Goal: Book appointment/travel/reservation

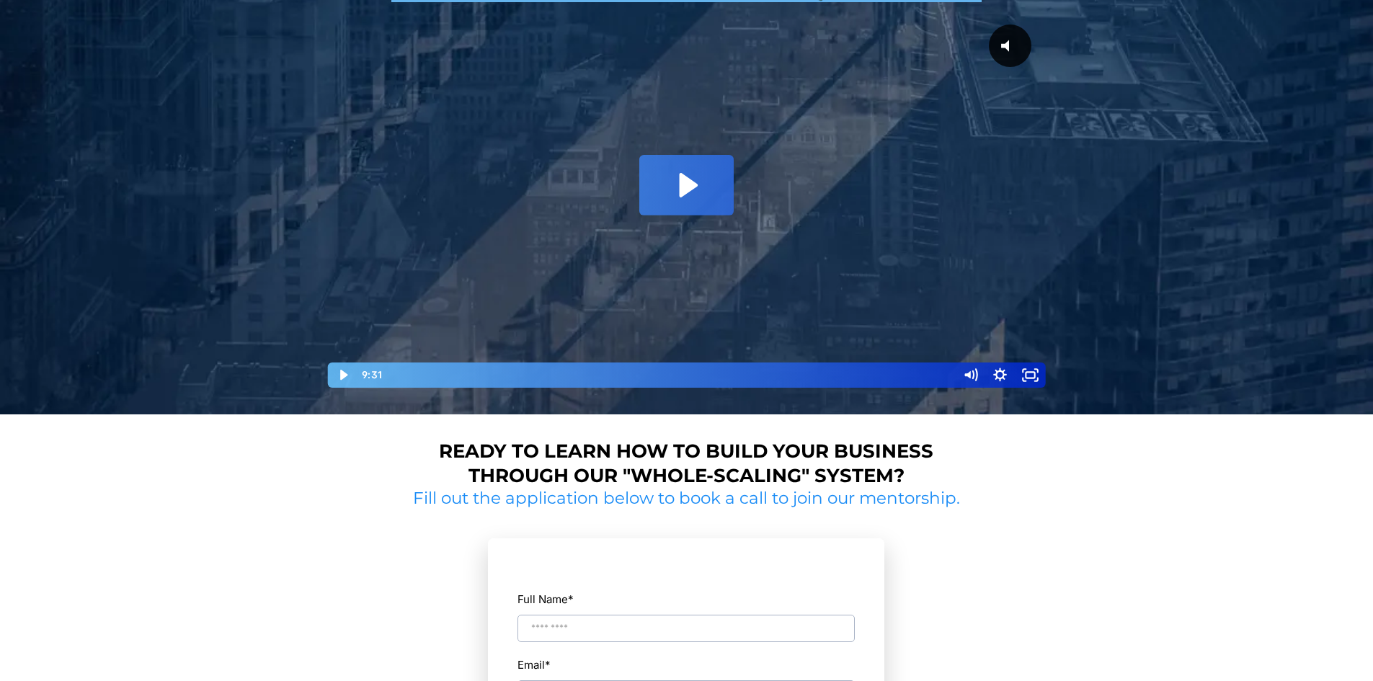
scroll to position [216, 0]
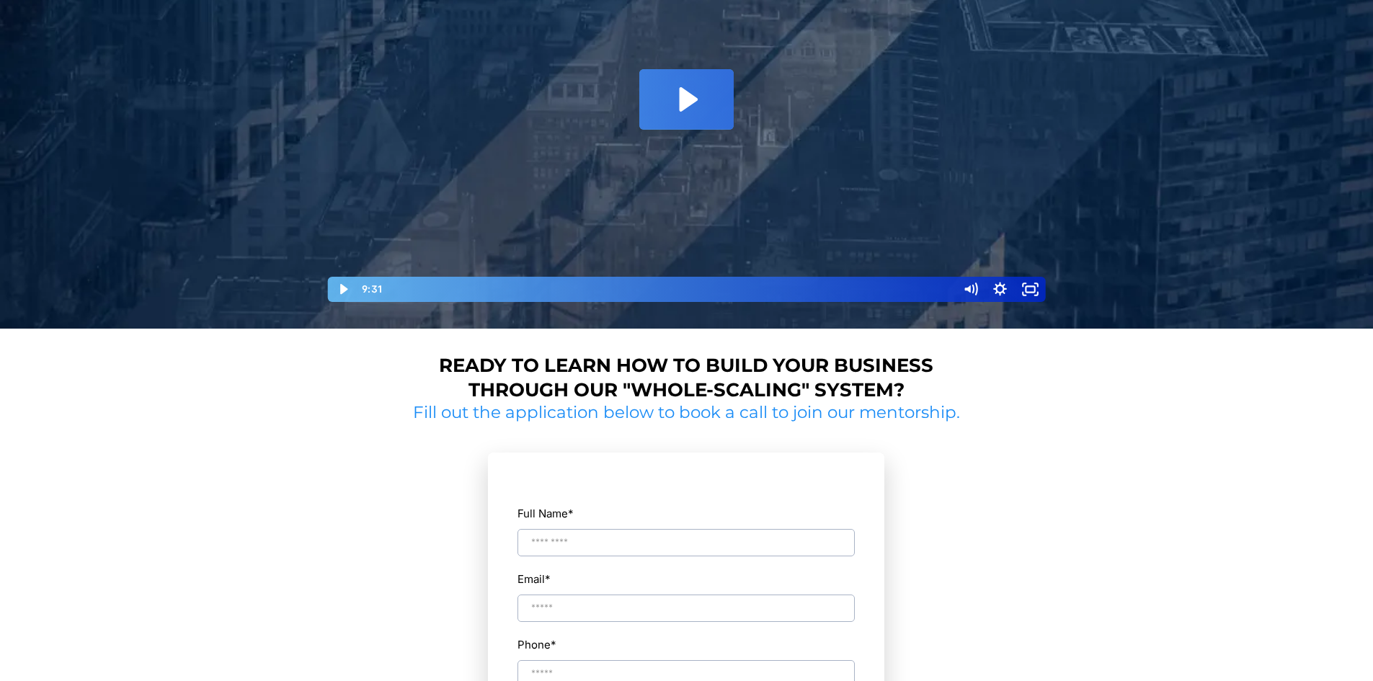
scroll to position [721, 0]
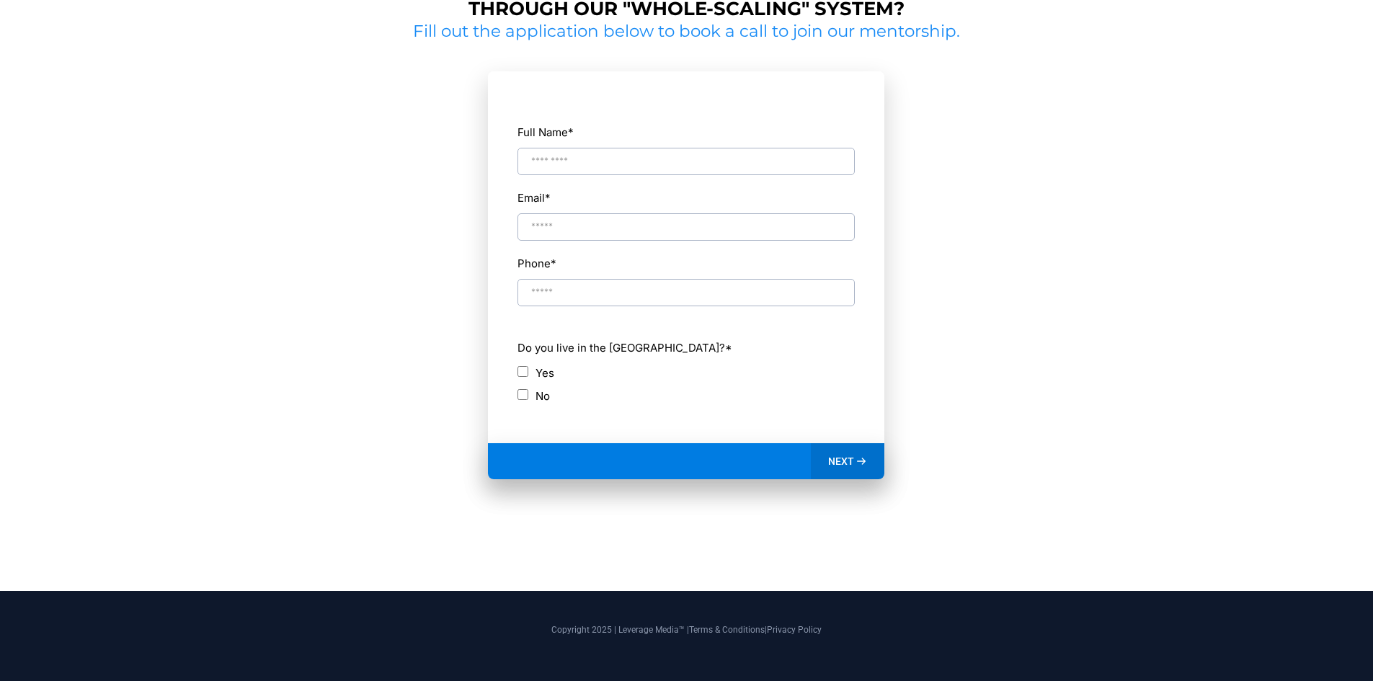
click at [625, 157] on input "Full Name *" at bounding box center [685, 161] width 337 height 27
type input "**********"
click at [846, 461] on span "NEXT" at bounding box center [841, 461] width 26 height 13
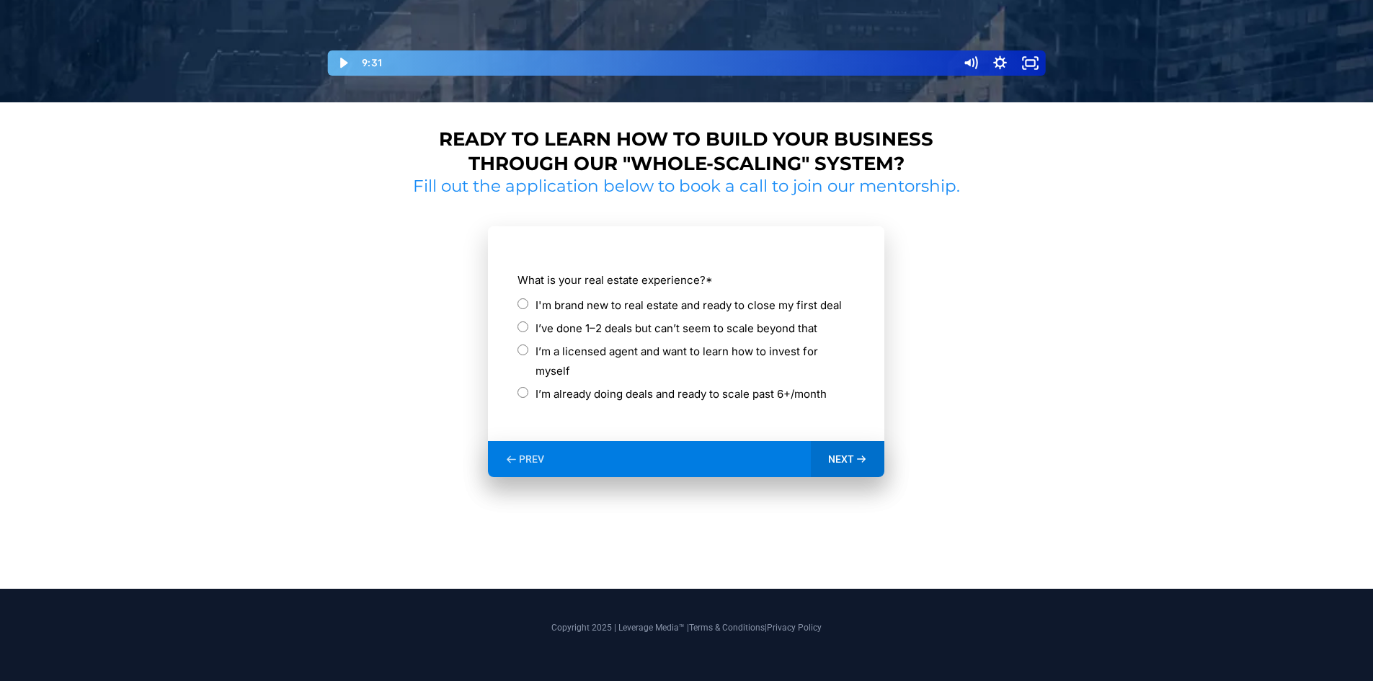
scroll to position [546, 0]
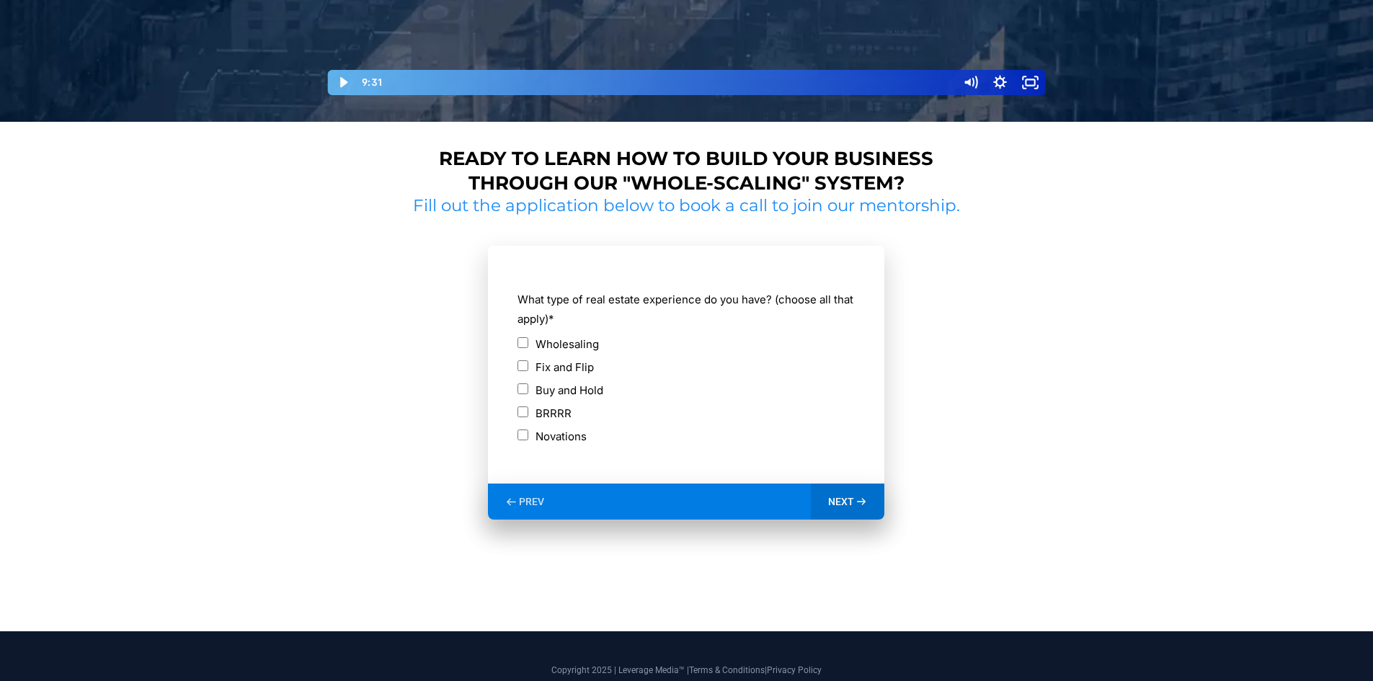
click at [837, 491] on div "NEXT" at bounding box center [848, 501] width 74 height 36
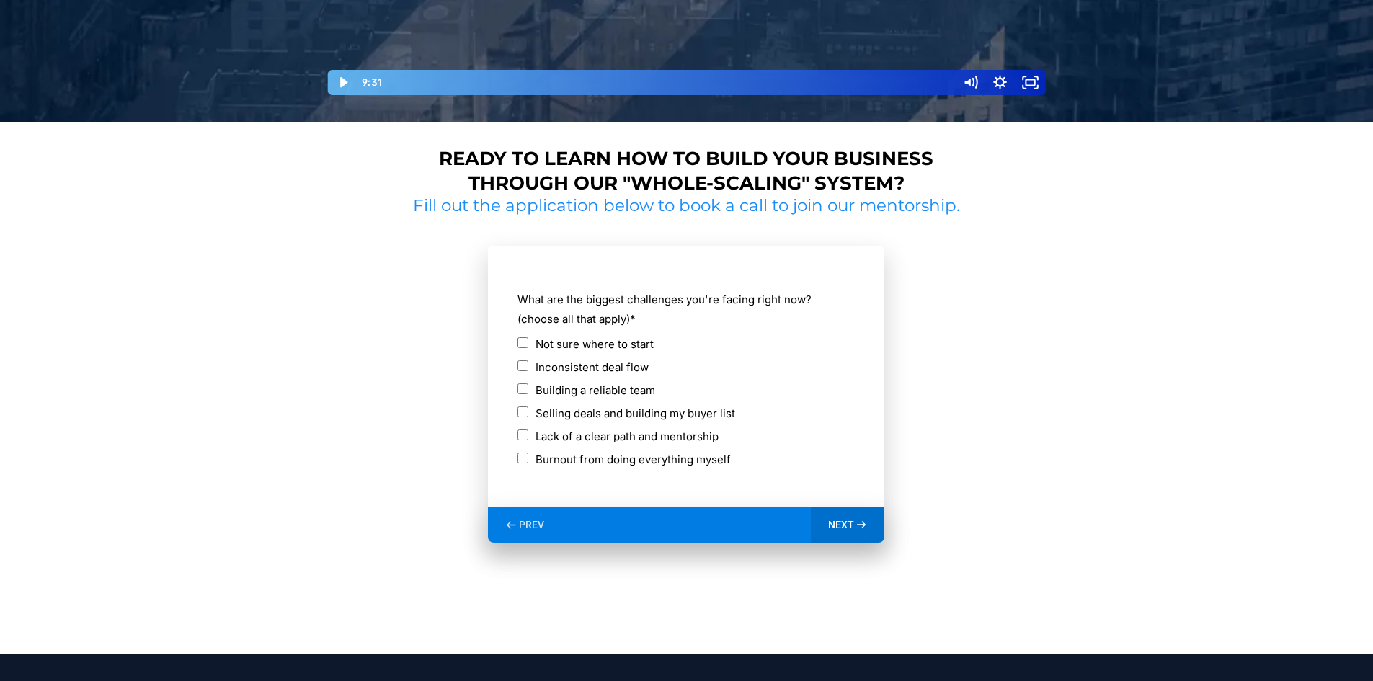
click at [851, 525] on span "NEXT" at bounding box center [841, 524] width 26 height 13
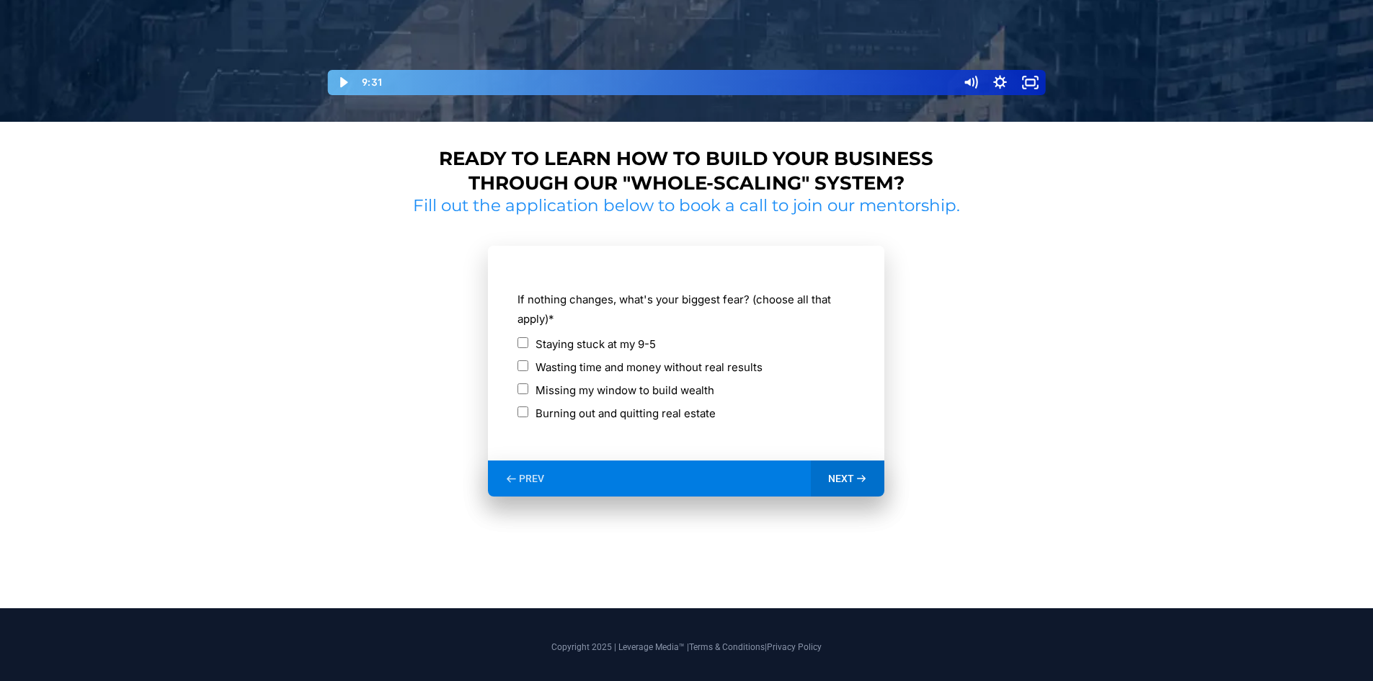
click at [856, 481] on icon at bounding box center [861, 479] width 12 height 12
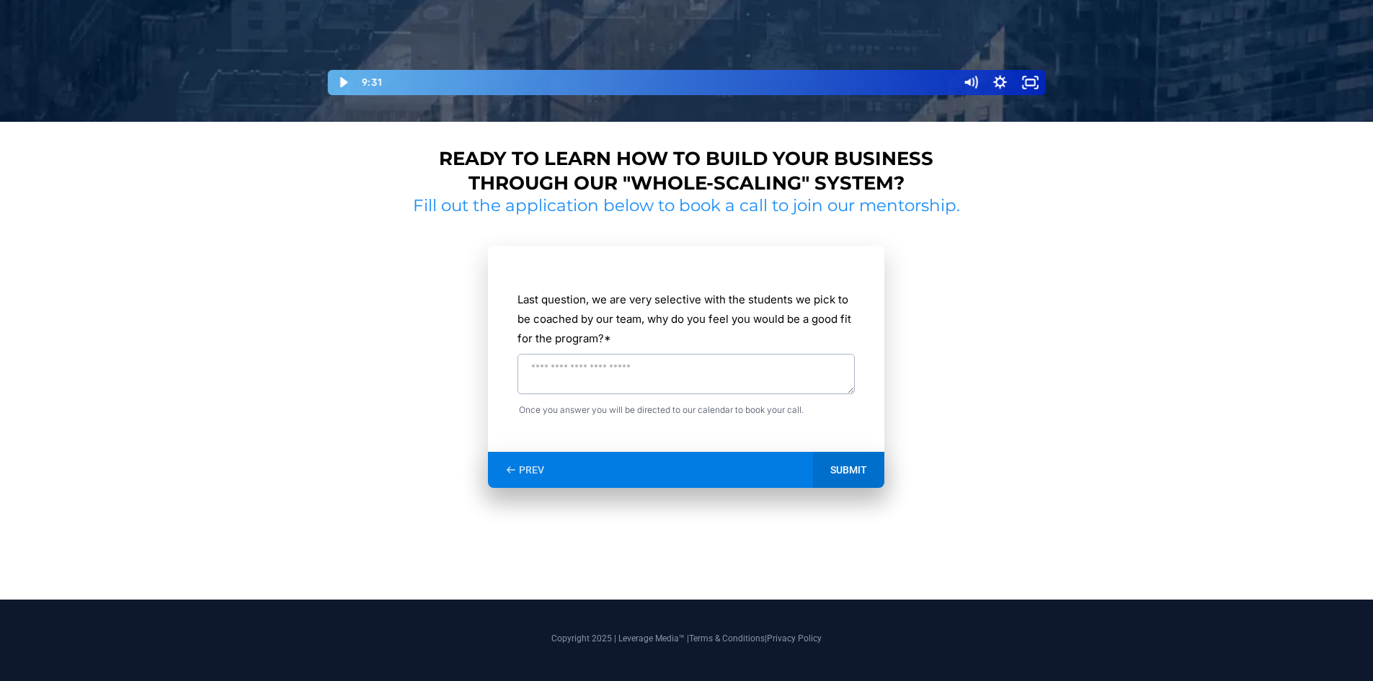
click at [672, 387] on textarea "Last question, we are very selective with the students we pick to be coached by…" at bounding box center [685, 374] width 337 height 40
type textarea "**********"
click at [852, 476] on div "SUBMIT" at bounding box center [848, 470] width 71 height 36
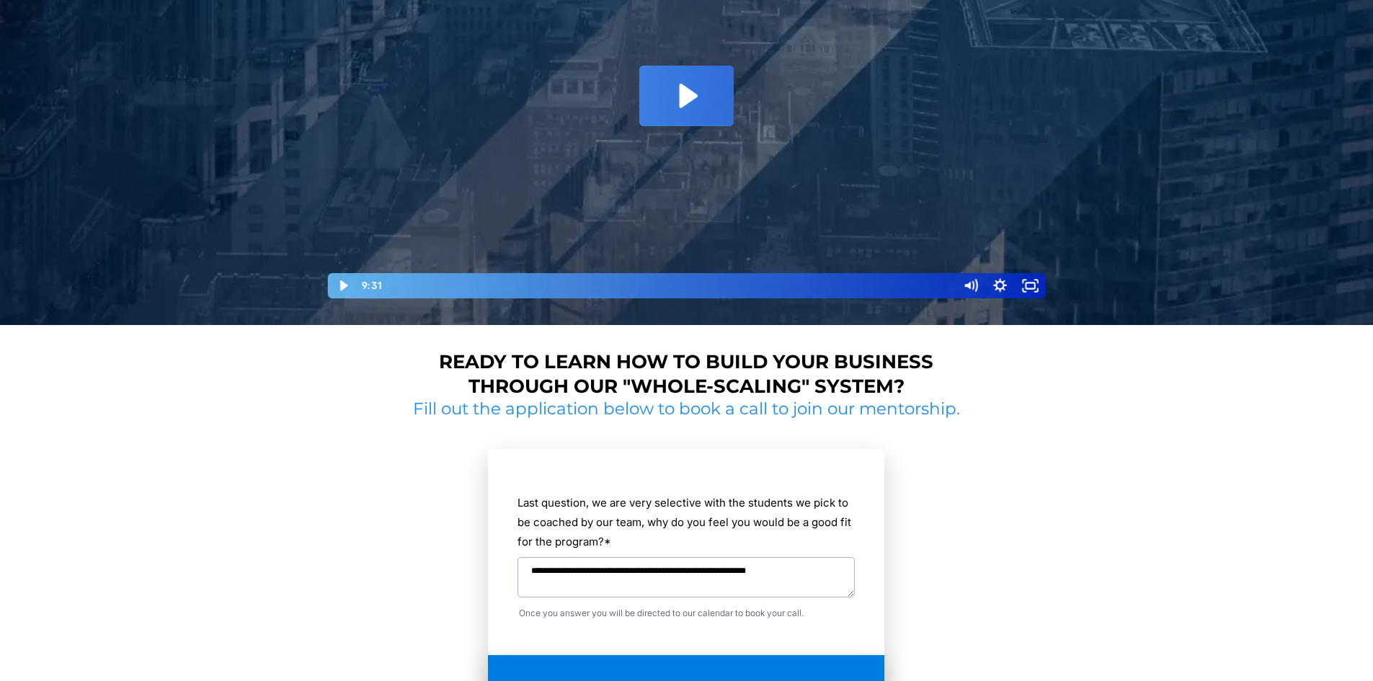
scroll to position [258, 0]
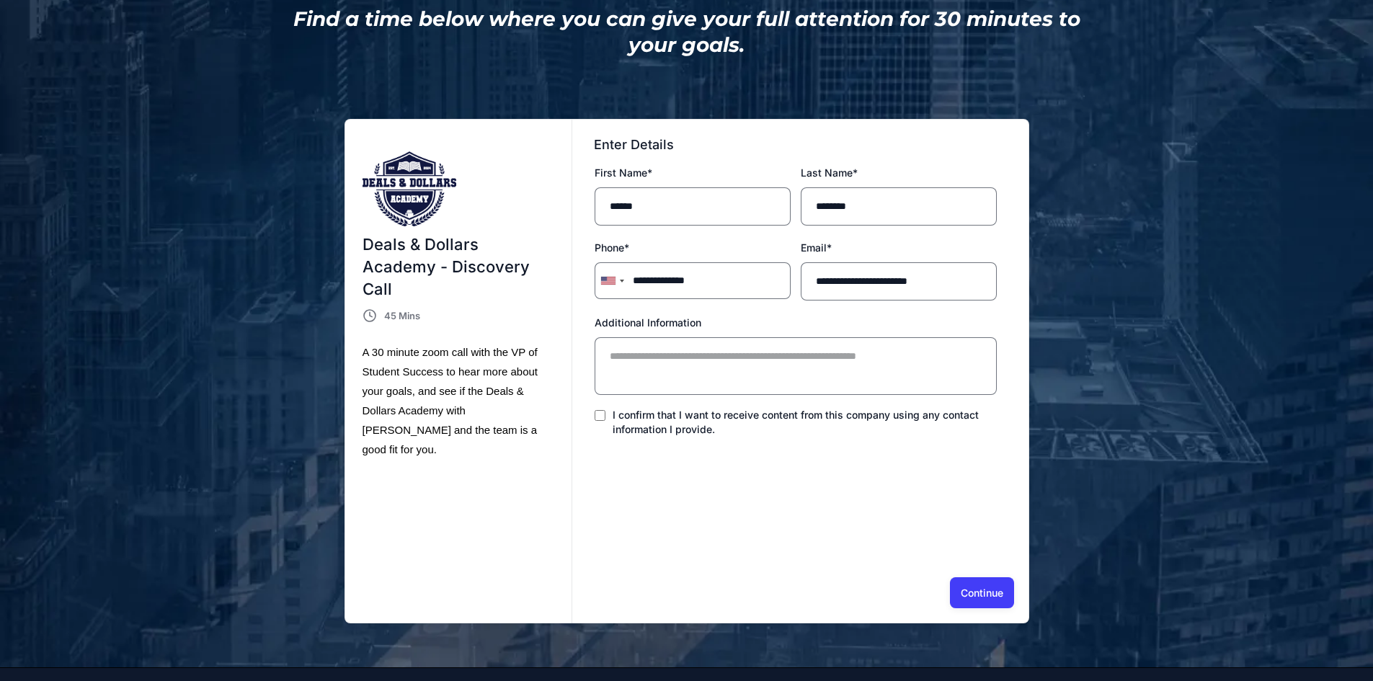
scroll to position [288, 0]
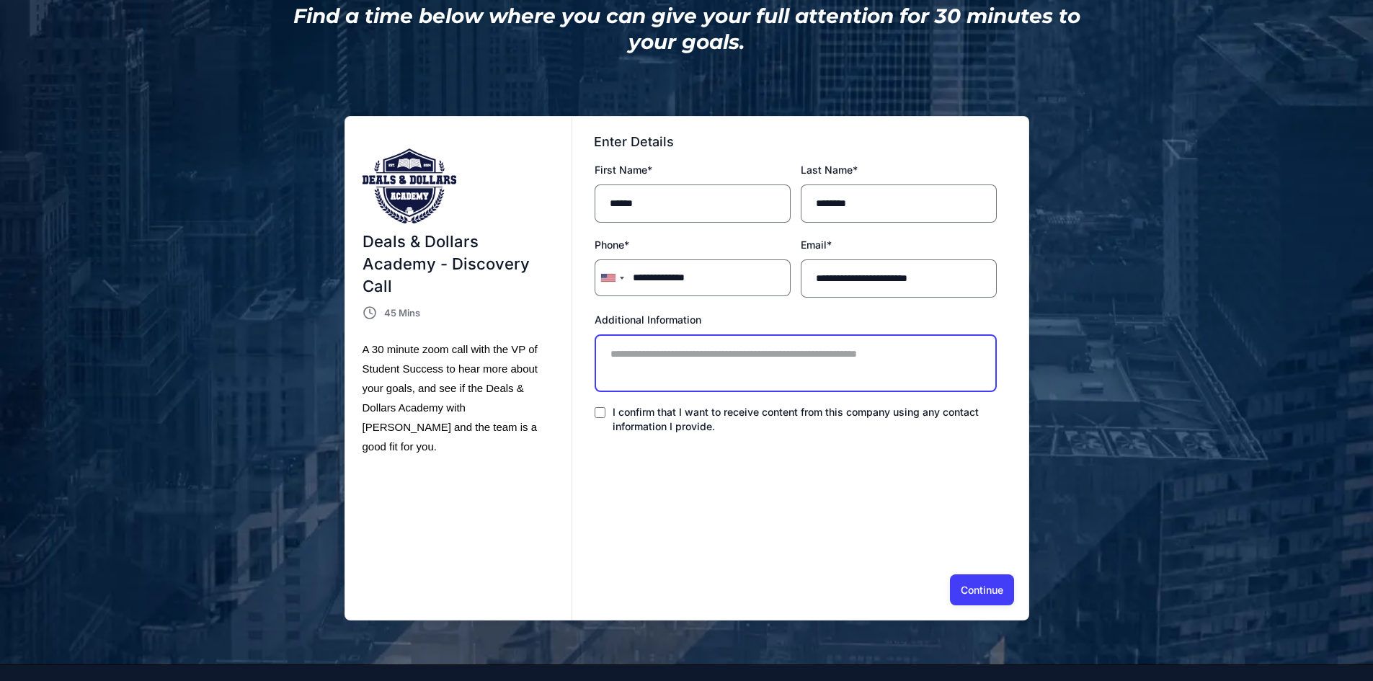
click at [711, 365] on textarea "Additional Information" at bounding box center [795, 363] width 402 height 58
type textarea "**********"
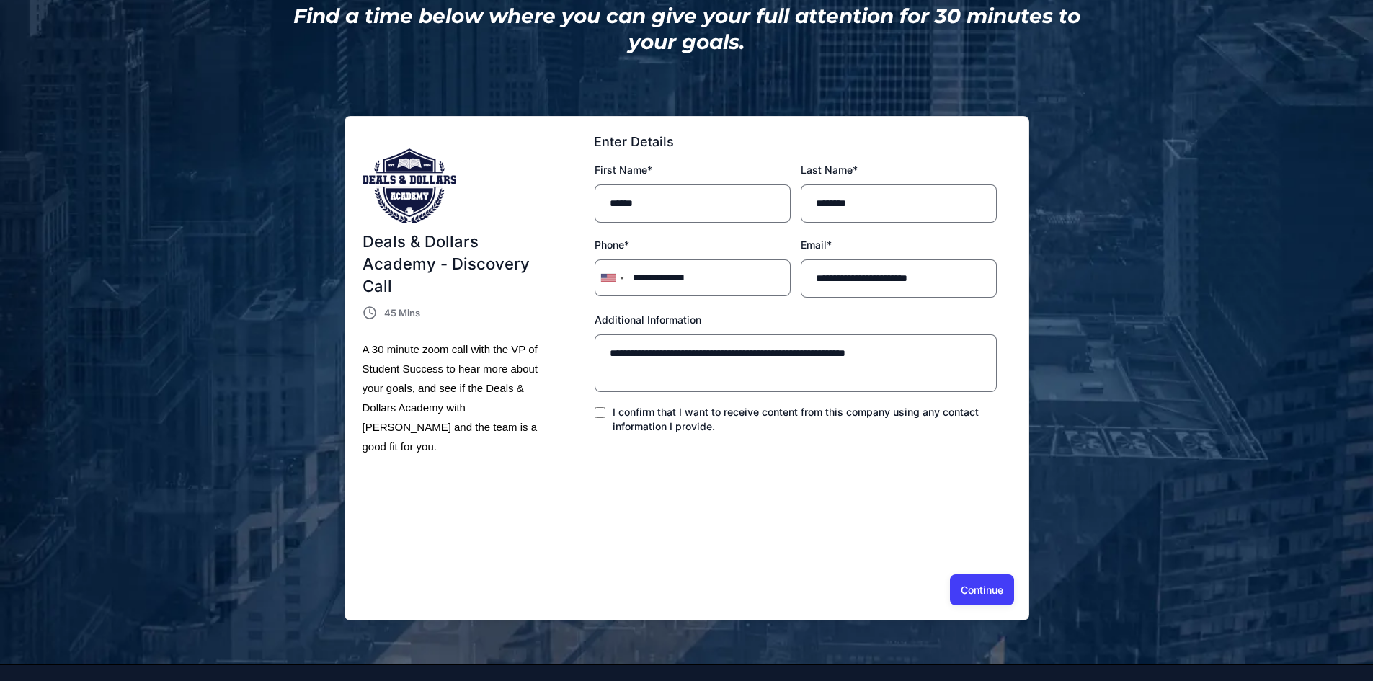
click at [989, 585] on button "Continue" at bounding box center [982, 589] width 64 height 30
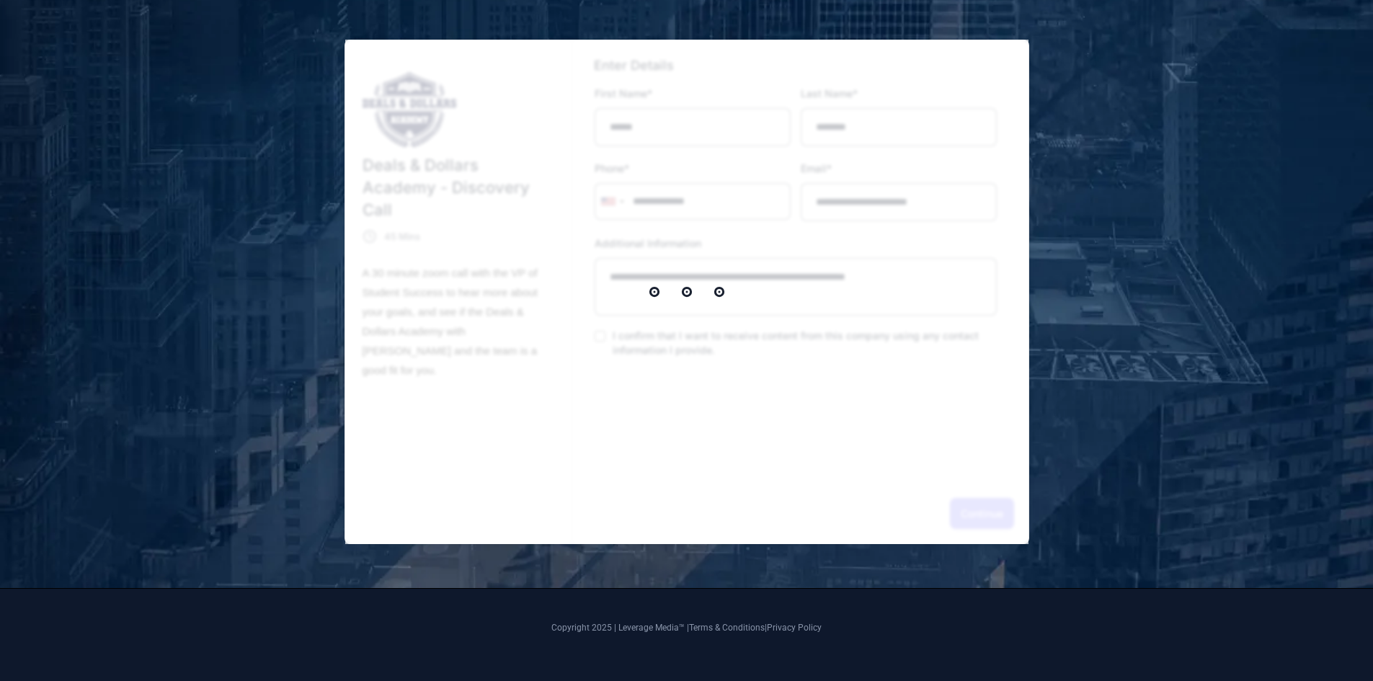
select select "*"
select select "****"
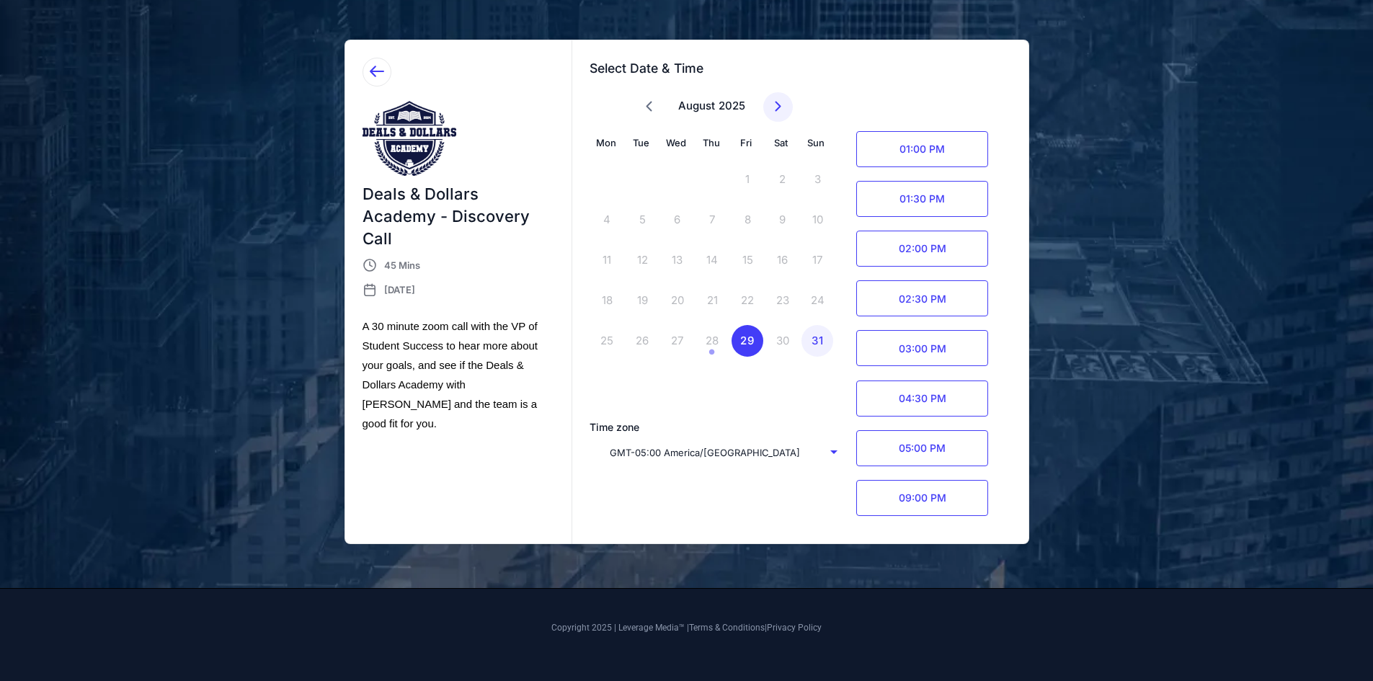
click at [780, 108] on icon at bounding box center [778, 106] width 18 height 18
select select "*"
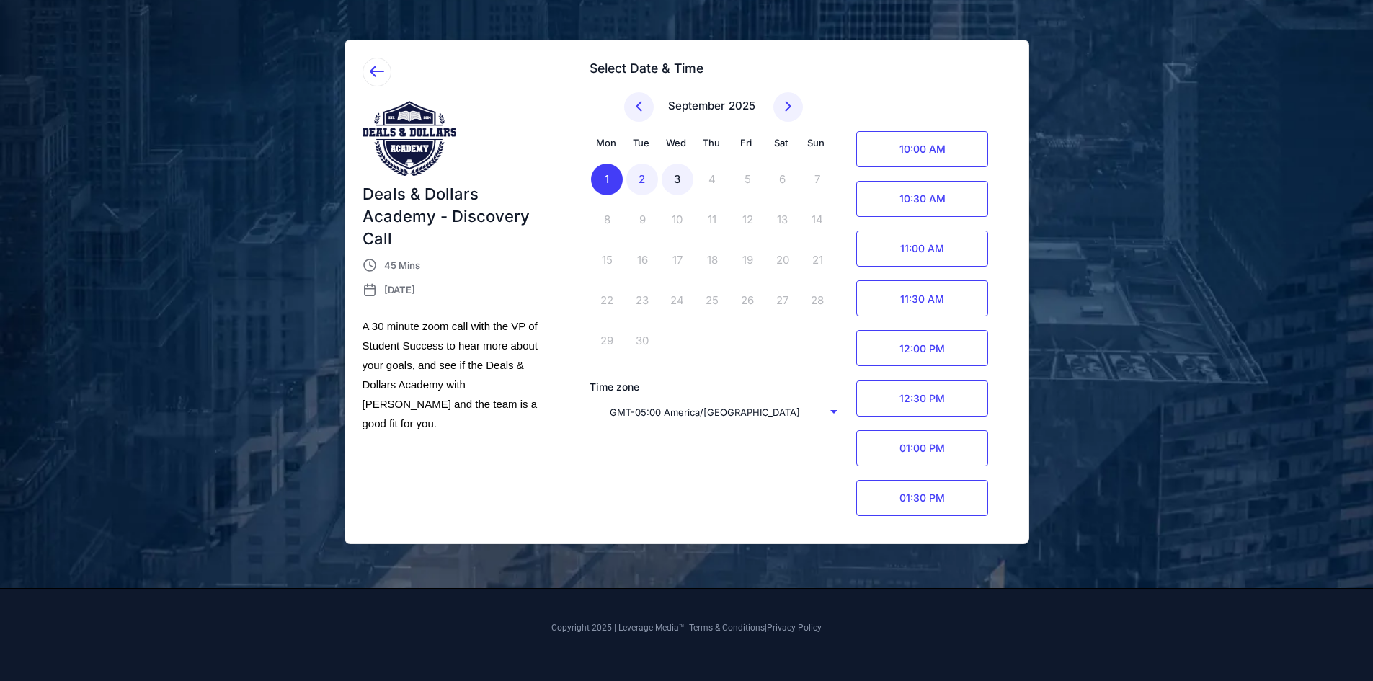
click at [683, 177] on div "3" at bounding box center [677, 180] width 32 height 32
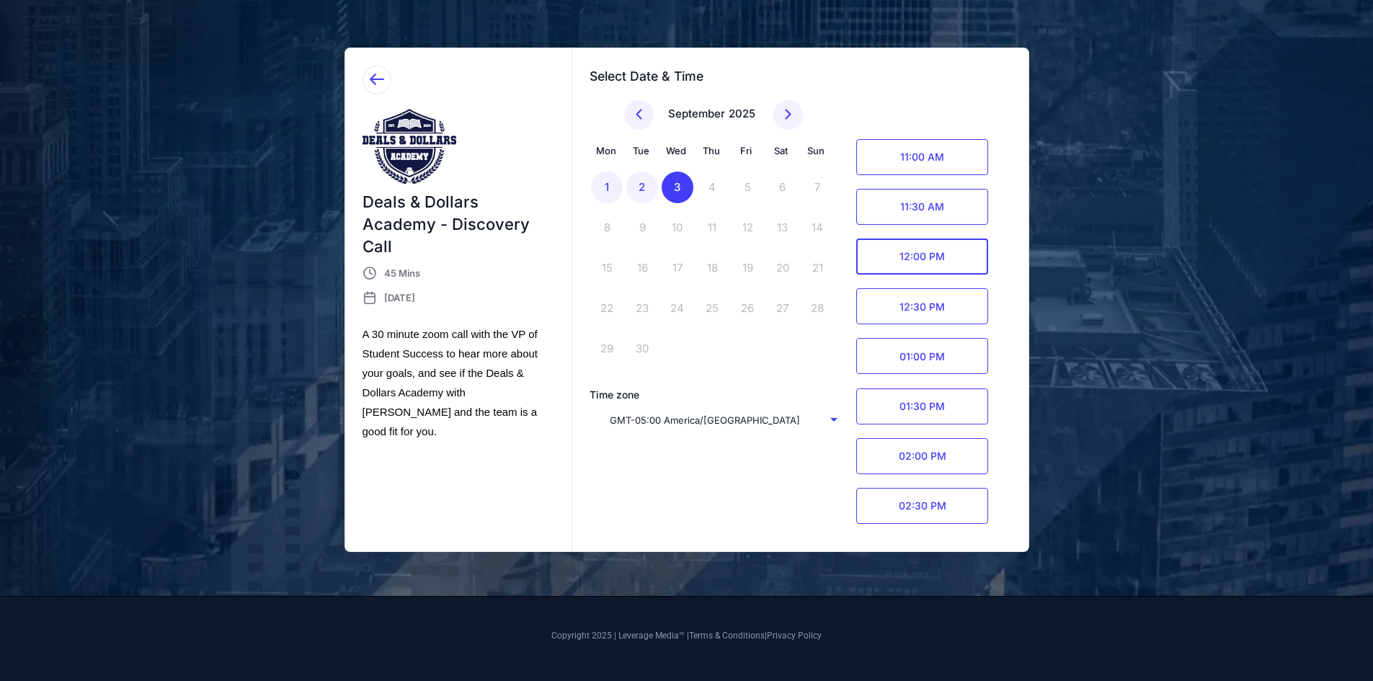
scroll to position [360, 0]
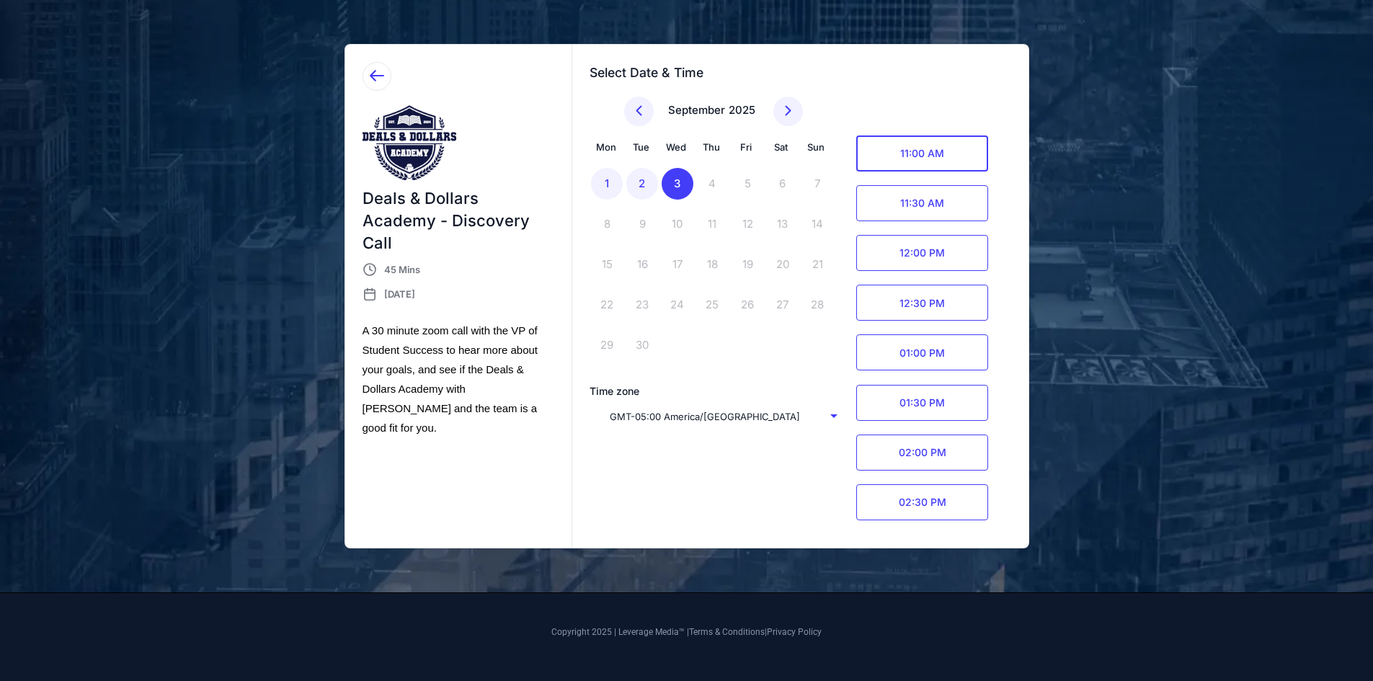
click at [923, 159] on span "11:00 AM" at bounding box center [922, 153] width 132 height 36
click at [963, 161] on div "Confirm" at bounding box center [958, 153] width 37 height 17
